Goal: Communication & Community: Answer question/provide support

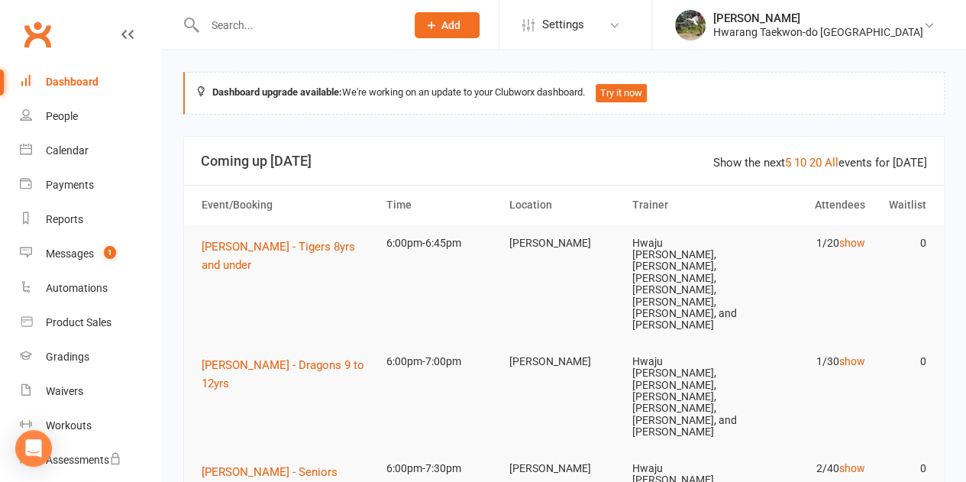
click at [276, 19] on input "text" at bounding box center [297, 25] width 195 height 21
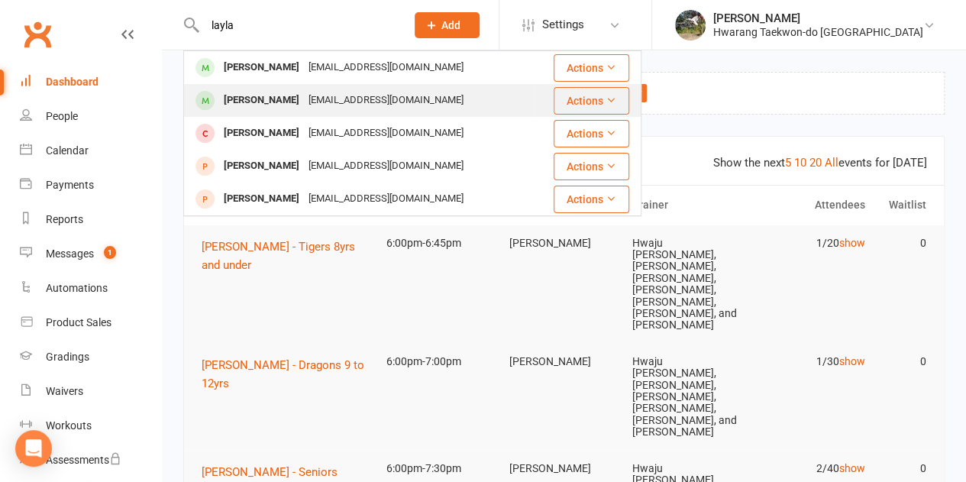
type input "layla"
click at [270, 89] on div "[PERSON_NAME] [PERSON_NAME][EMAIL_ADDRESS][DOMAIN_NAME]" at bounding box center [359, 100] width 349 height 31
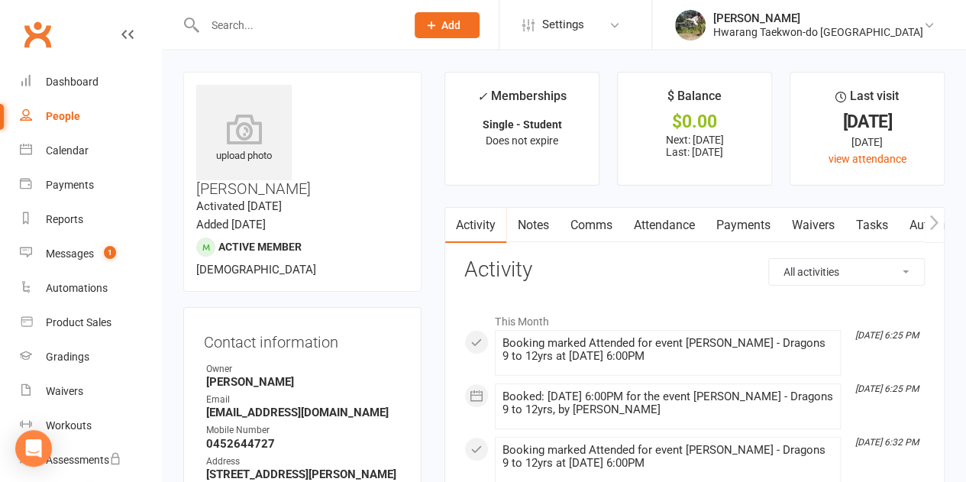
click at [748, 227] on link "Payments" at bounding box center [743, 225] width 76 height 35
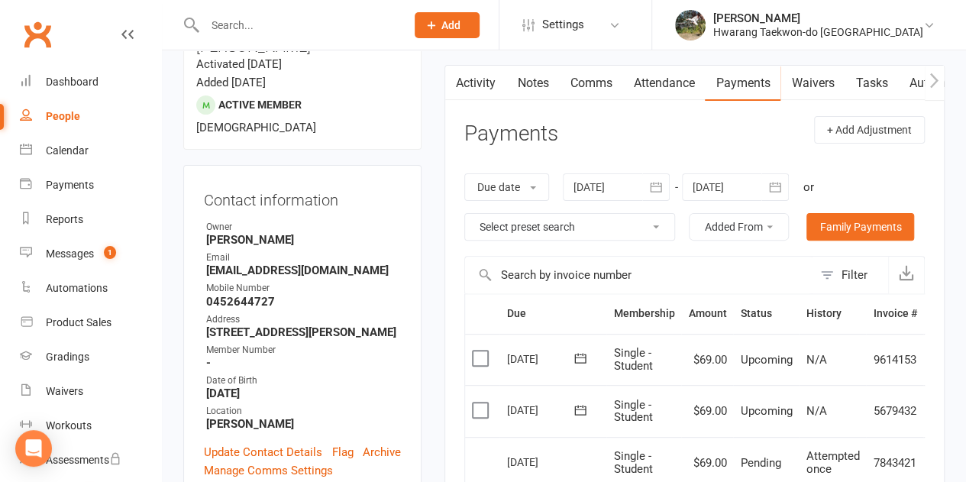
scroll to position [140, 0]
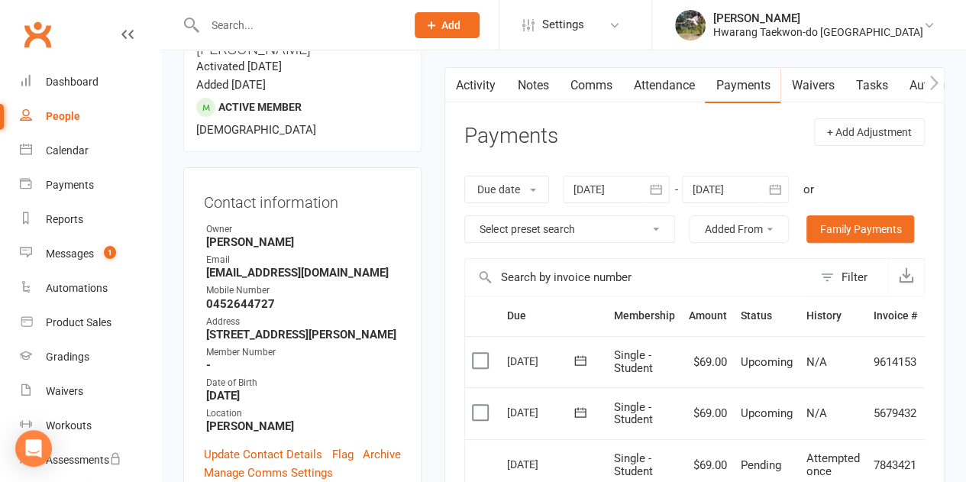
click at [679, 91] on link "Attendance" at bounding box center [663, 85] width 82 height 35
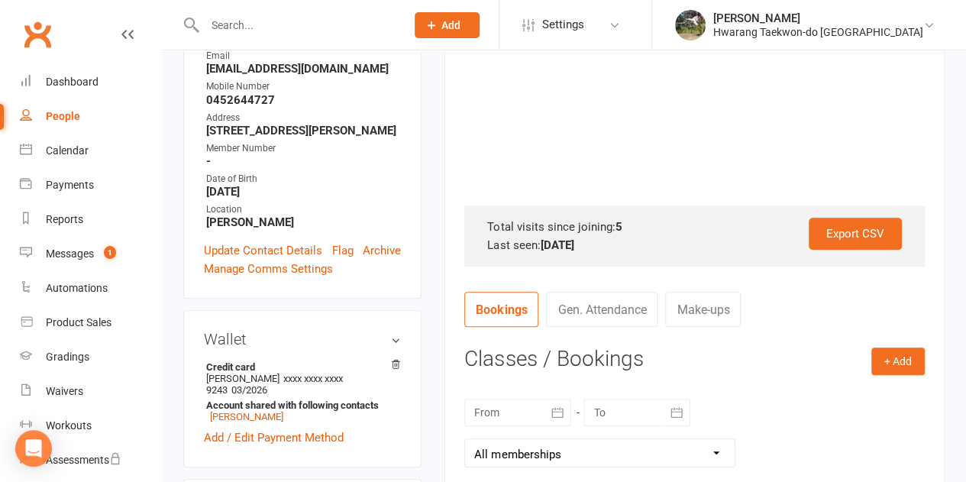
scroll to position [345, 0]
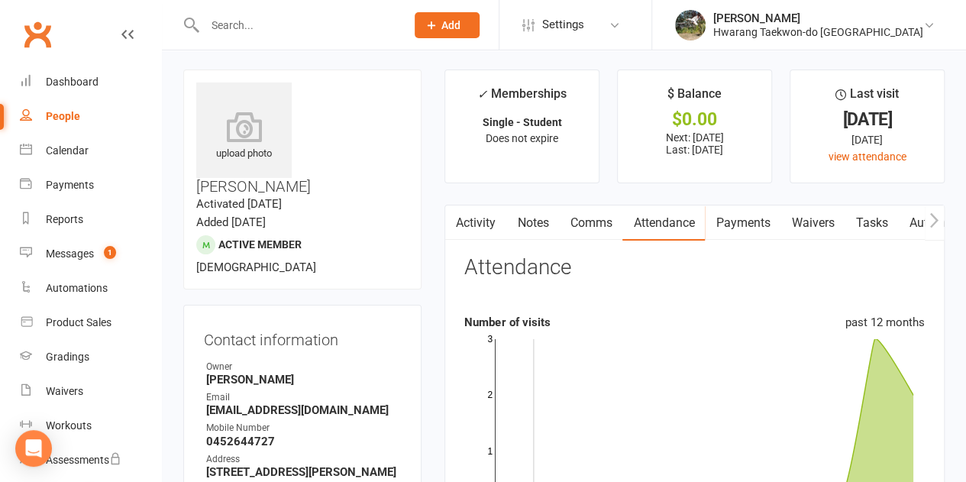
click at [750, 231] on link "Payments" at bounding box center [743, 222] width 76 height 35
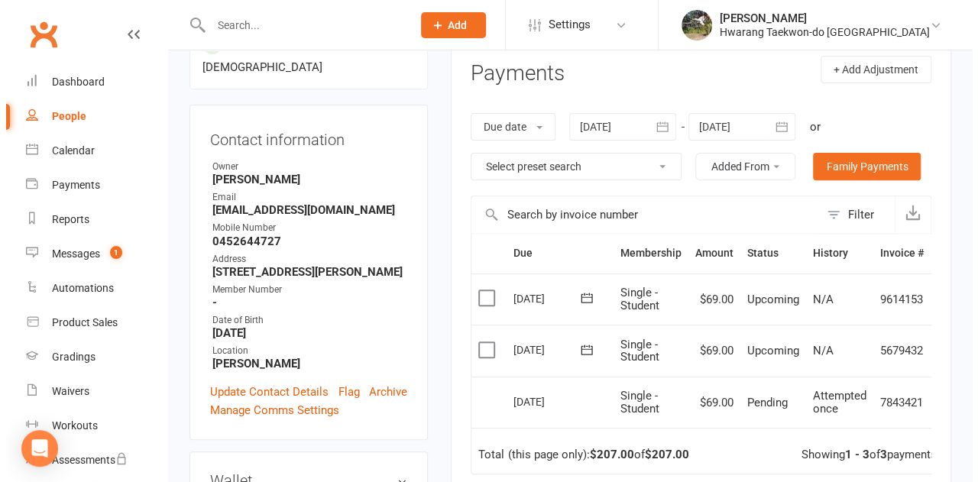
scroll to position [0, 31]
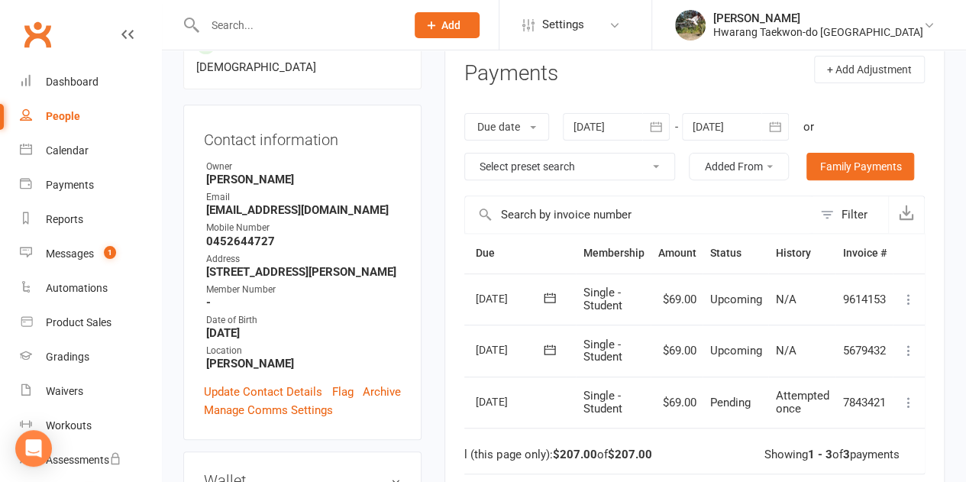
click at [912, 349] on icon at bounding box center [908, 350] width 15 height 15
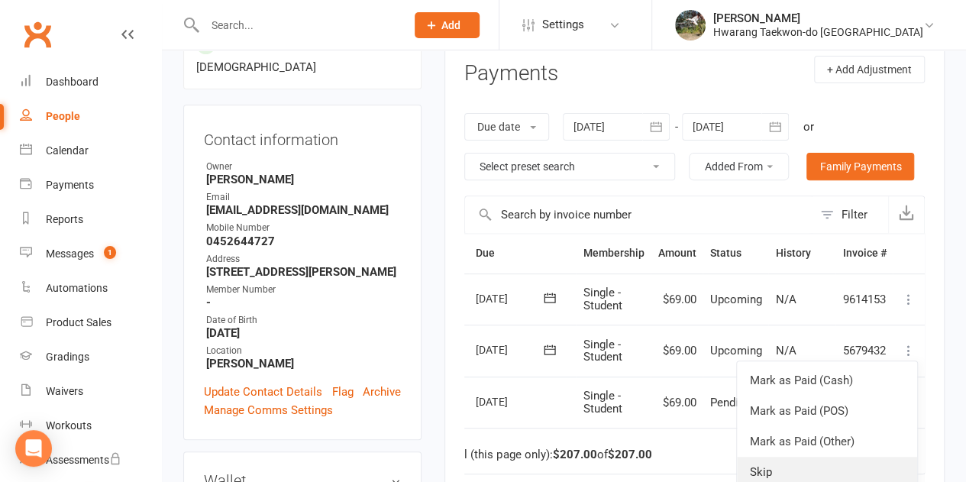
click at [779, 470] on link "Skip" at bounding box center [827, 472] width 180 height 31
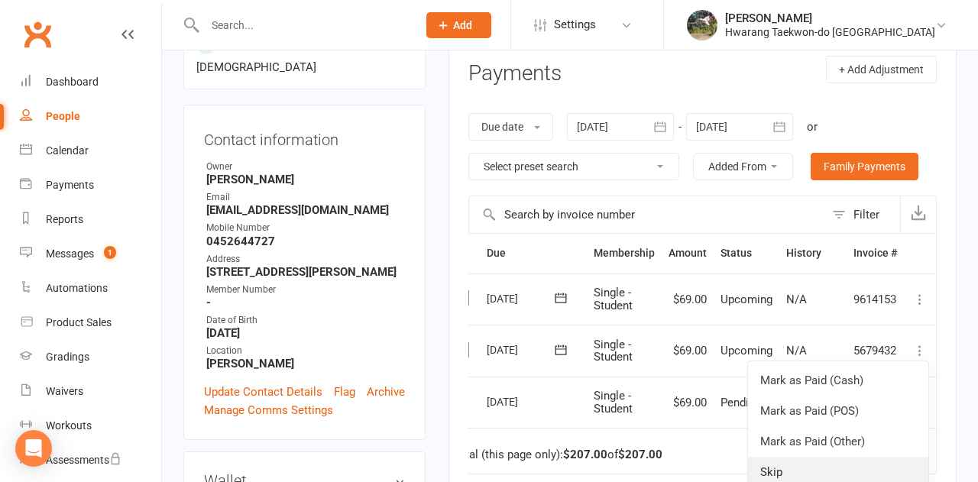
scroll to position [0, 23]
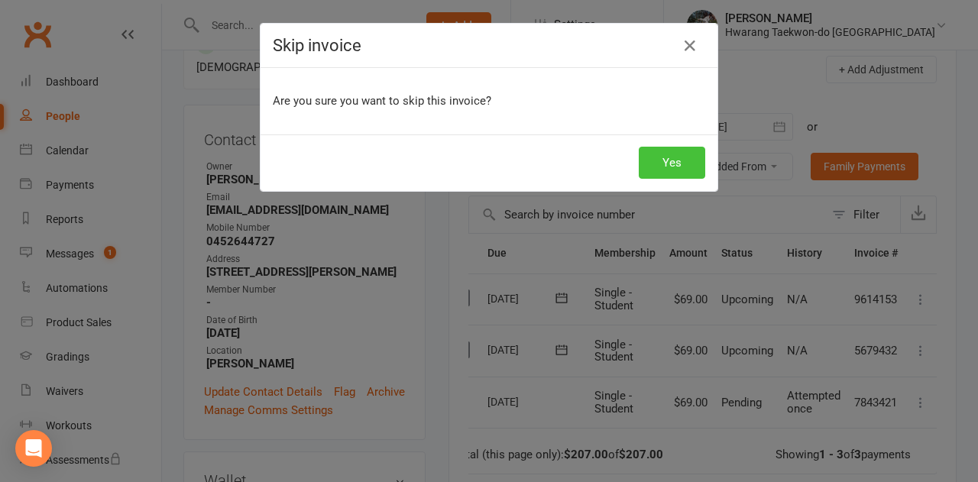
click at [690, 162] on button "Yes" at bounding box center [671, 163] width 66 height 32
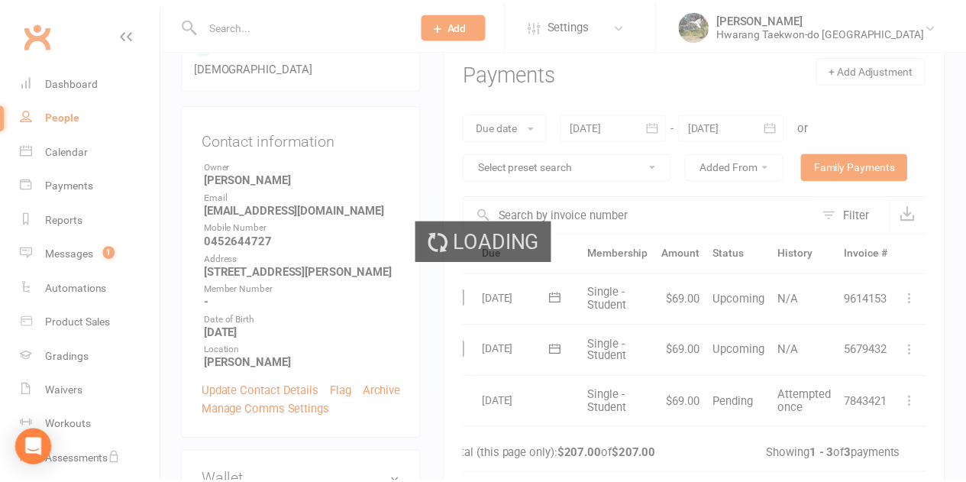
scroll to position [221, 0]
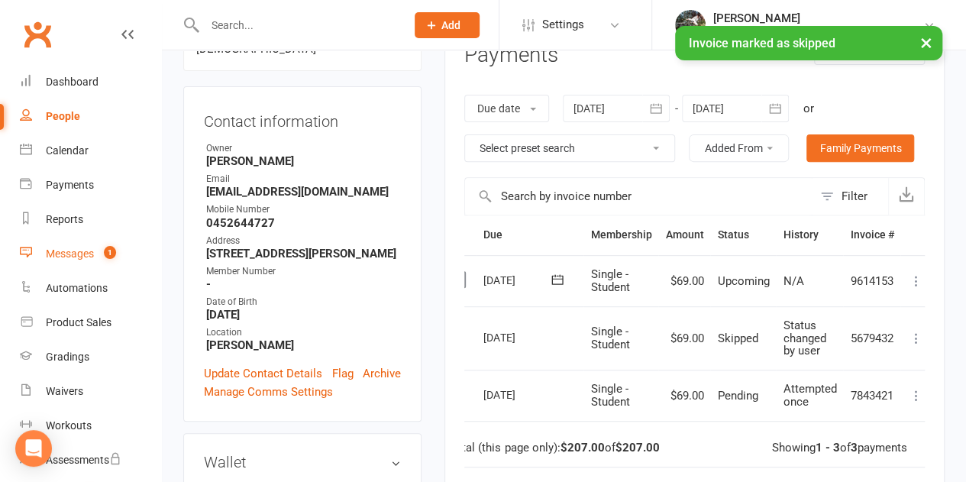
click at [82, 258] on div "Messages" at bounding box center [70, 253] width 48 height 12
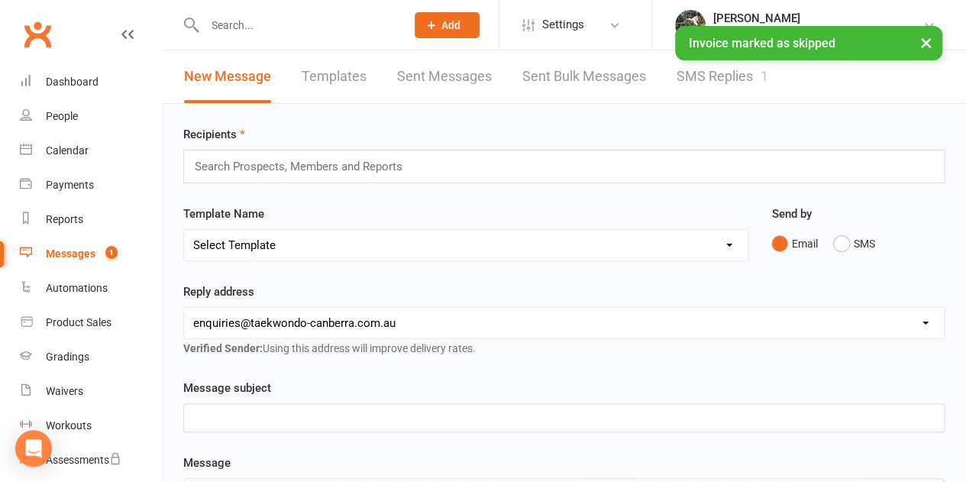
click at [726, 87] on link "SMS Replies 1" at bounding box center [723, 76] width 92 height 53
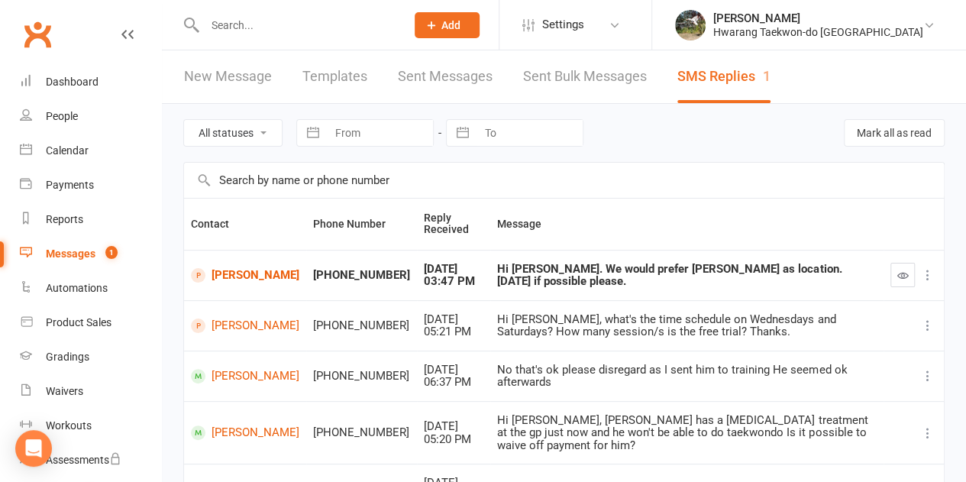
click at [903, 274] on icon "button" at bounding box center [902, 275] width 11 height 11
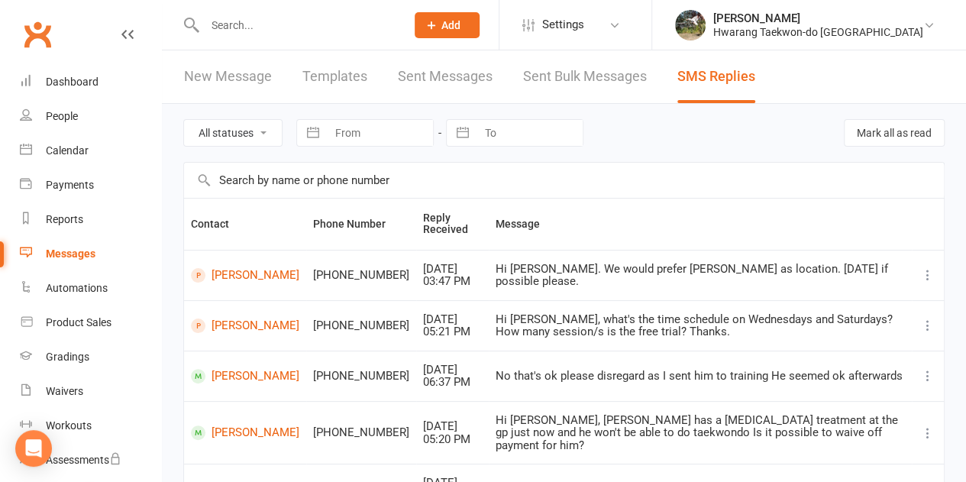
click at [658, 280] on div "Hi [PERSON_NAME]. We would prefer [PERSON_NAME] as location. [DATE] if possible…" at bounding box center [700, 275] width 409 height 25
click at [532, 280] on div "Hi [PERSON_NAME]. We would prefer [PERSON_NAME] as location. [DATE] if possible…" at bounding box center [700, 275] width 409 height 25
click at [239, 270] on link "[PERSON_NAME]" at bounding box center [245, 275] width 108 height 15
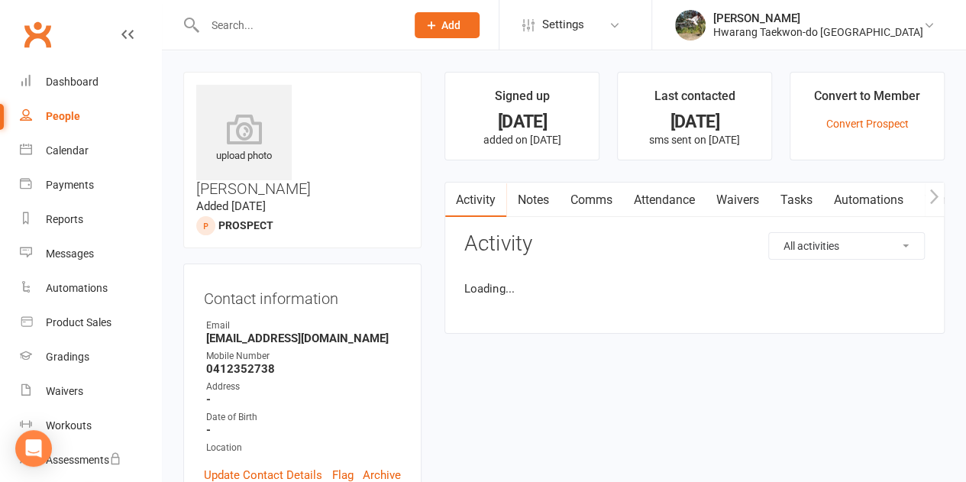
click at [592, 201] on link "Comms" at bounding box center [590, 200] width 63 height 35
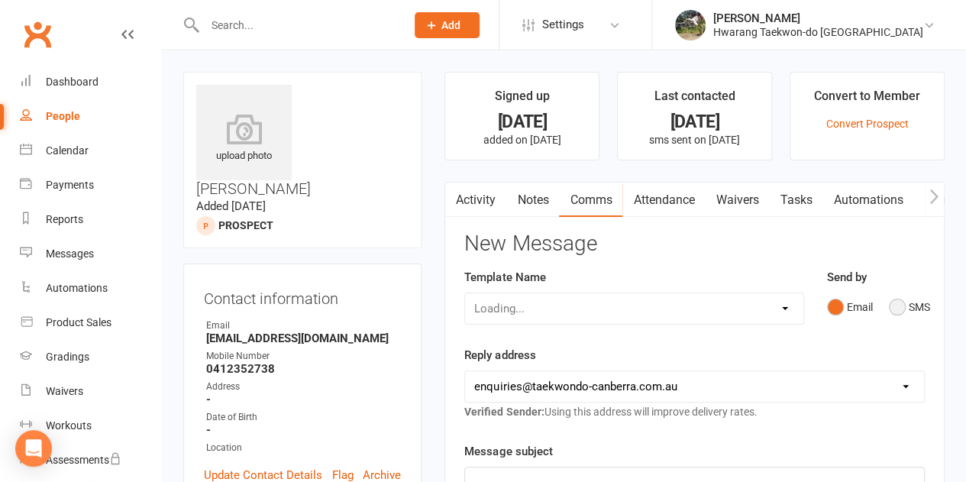
click at [900, 305] on button "SMS" at bounding box center [909, 307] width 41 height 29
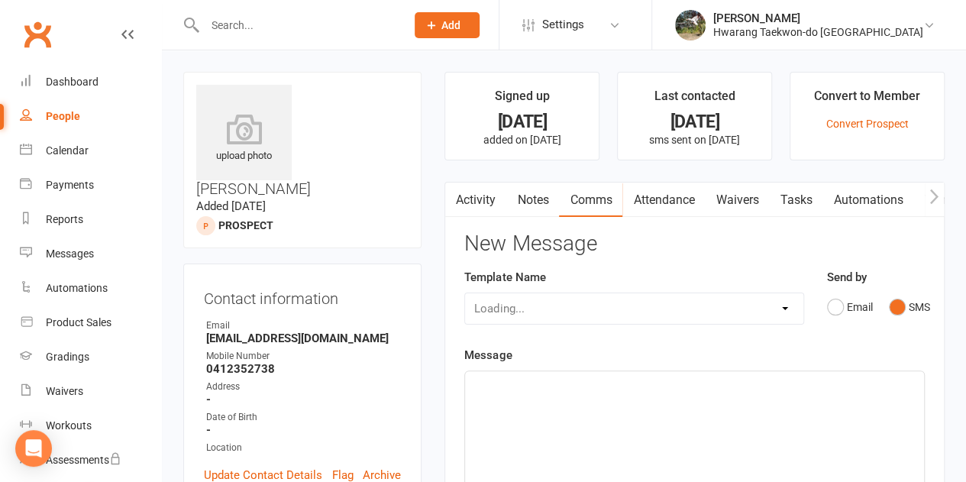
click at [900, 305] on button "SMS" at bounding box center [909, 307] width 41 height 29
click at [782, 400] on div "﻿" at bounding box center [694, 485] width 459 height 229
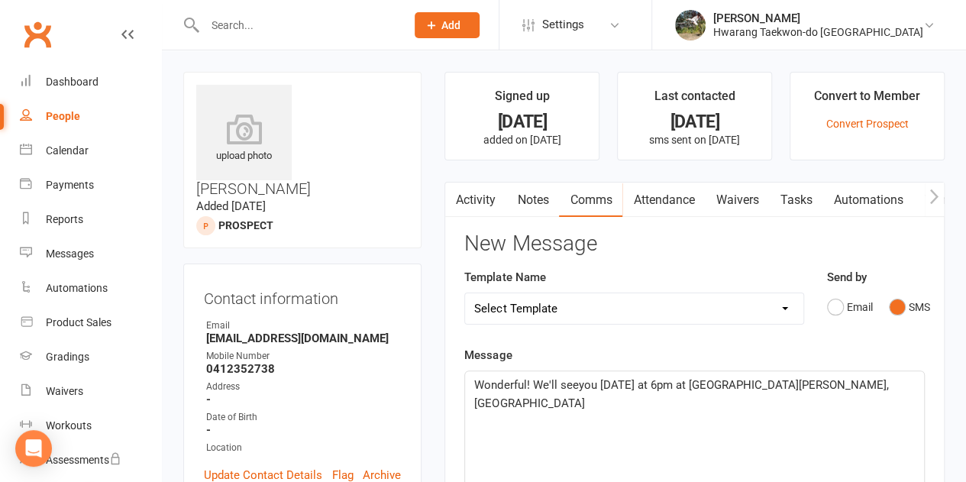
click at [742, 383] on span "Wonderful! We'll seeyou [DATE] at 6pm at [GEOGRAPHIC_DATA][PERSON_NAME], [GEOGR…" at bounding box center [682, 394] width 417 height 32
click at [762, 382] on span "Wonderful! We'll seeyou [DATE] at 6pm at [PERSON_NAME][GEOGRAPHIC_DATA], [GEOGR…" at bounding box center [682, 394] width 417 height 32
click at [576, 383] on span "Wonderful! We'll seeyou [DATE] at 6pm at [PERSON_NAME][GEOGRAPHIC_DATA], [PERSO…" at bounding box center [682, 394] width 417 height 32
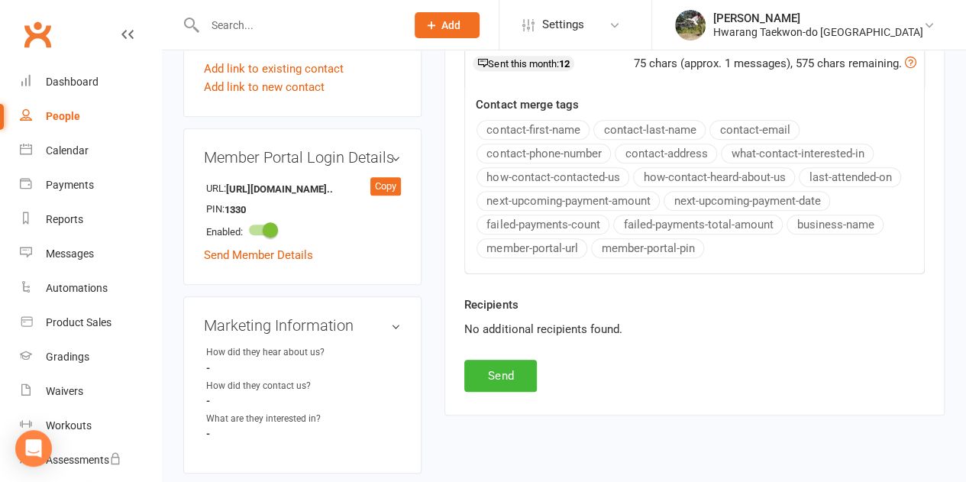
scroll to position [555, 0]
click at [522, 373] on button "Send" at bounding box center [500, 375] width 73 height 32
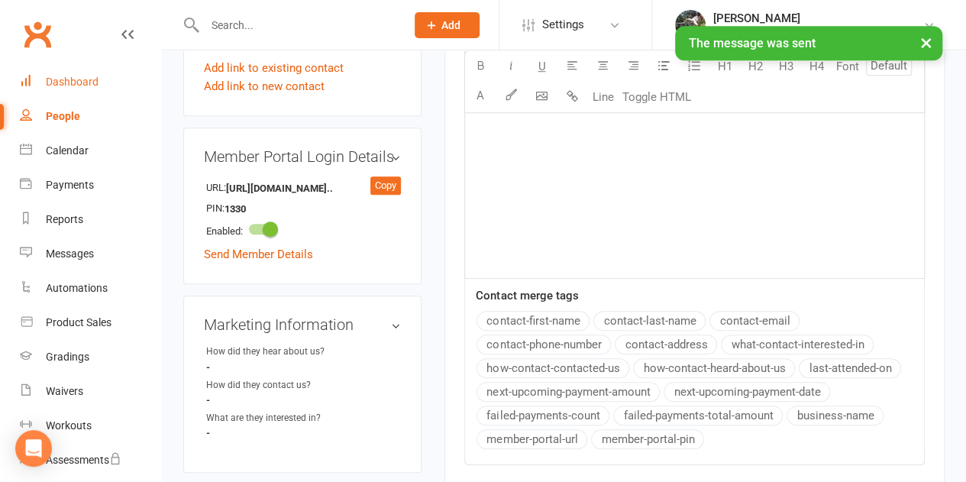
click at [82, 83] on div "Dashboard" at bounding box center [72, 82] width 53 height 12
